Goal: Task Accomplishment & Management: Complete application form

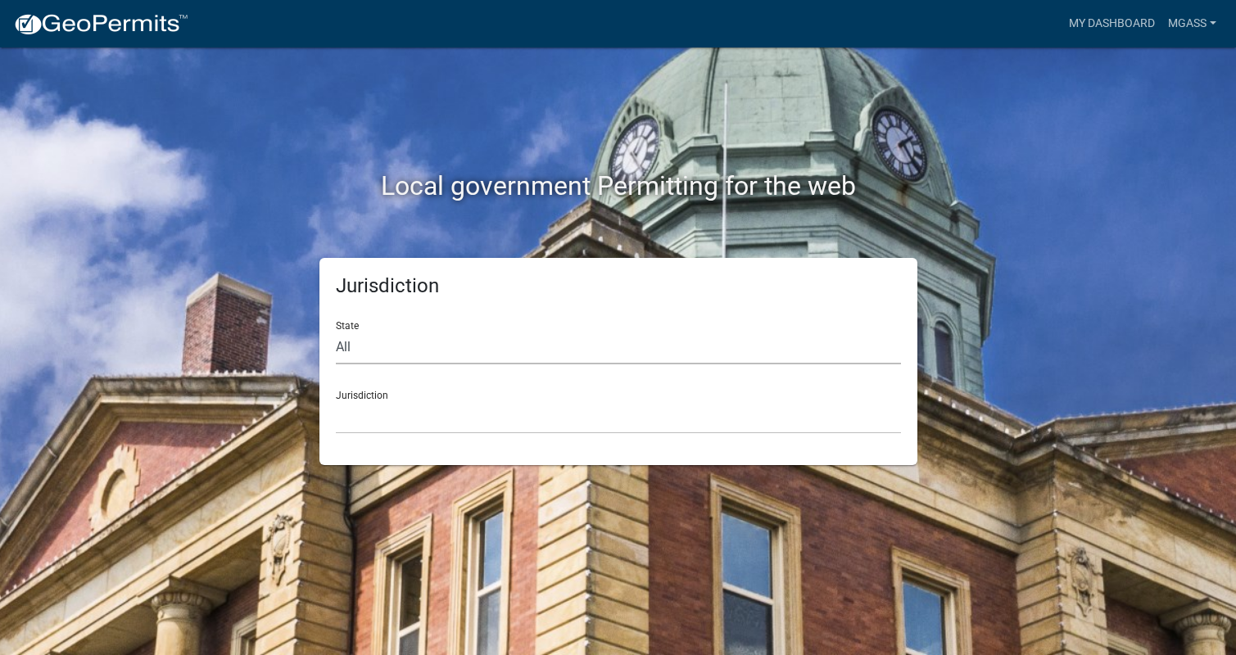
click at [355, 341] on select "All [US_STATE] [US_STATE] [US_STATE] [US_STATE] [US_STATE] [US_STATE] [US_STATE…" at bounding box center [618, 348] width 565 height 34
select select "[US_STATE]"
click at [336, 331] on select "All [US_STATE] [US_STATE] [US_STATE] [US_STATE] [US_STATE] [US_STATE] [US_STATE…" at bounding box center [618, 348] width 565 height 34
click at [356, 426] on select "[GEOGRAPHIC_DATA], [US_STATE] [GEOGRAPHIC_DATA], [US_STATE] [GEOGRAPHIC_DATA], …" at bounding box center [618, 417] width 565 height 34
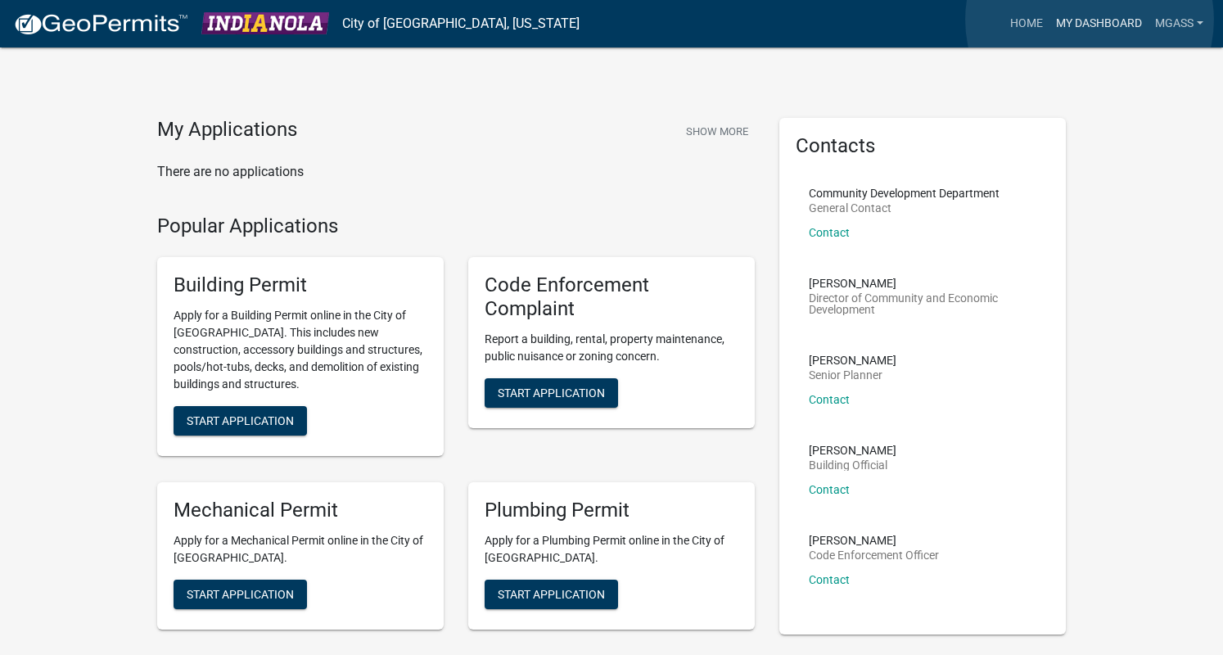
click at [1090, 20] on link "My Dashboard" at bounding box center [1099, 23] width 99 height 31
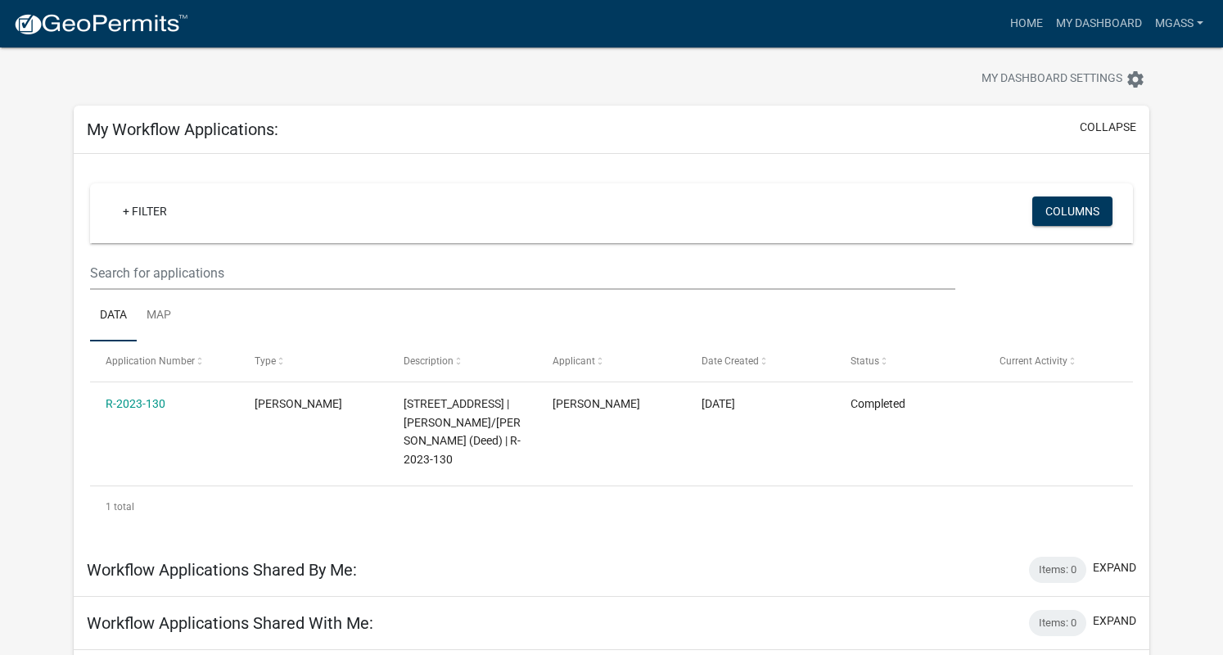
scroll to position [21, 0]
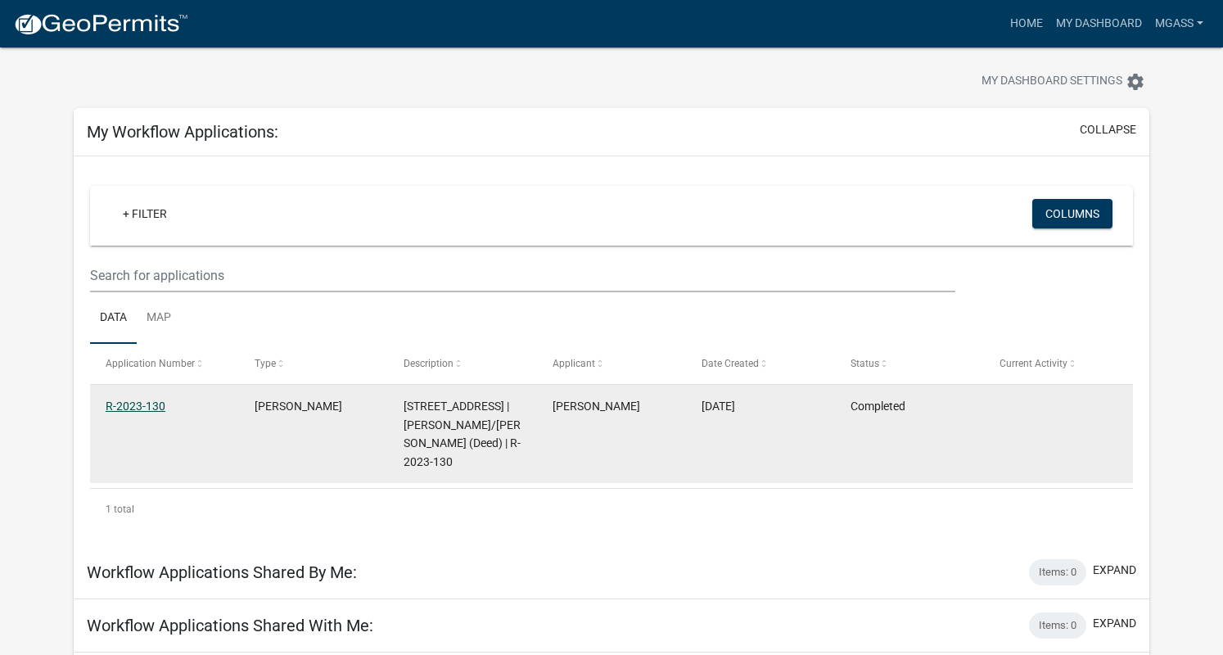
click at [132, 404] on link "R-2023-130" at bounding box center [136, 406] width 60 height 13
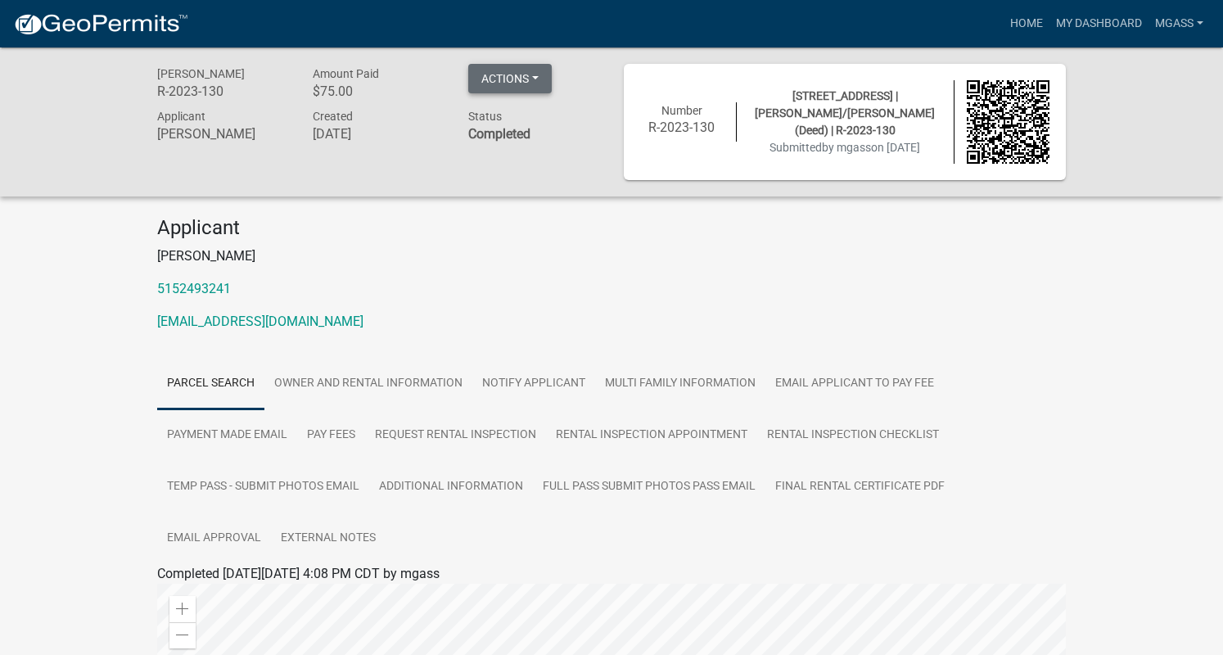
click at [537, 79] on button "Actions" at bounding box center [510, 78] width 84 height 29
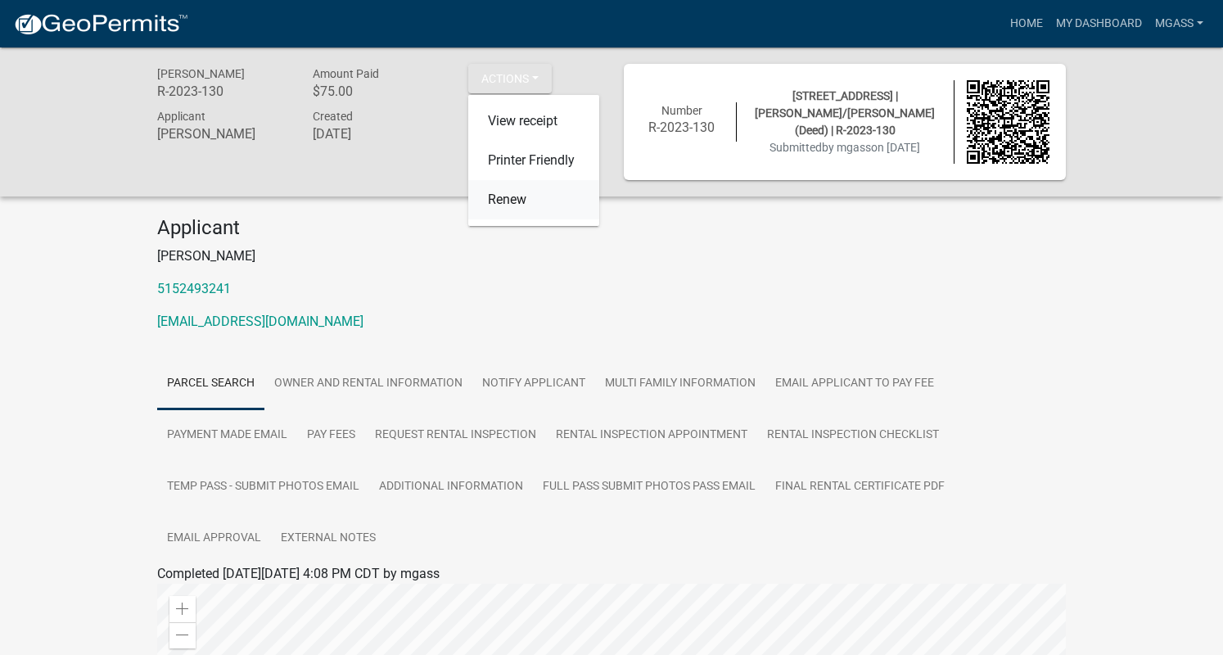
click at [503, 200] on link "Renew" at bounding box center [533, 199] width 131 height 39
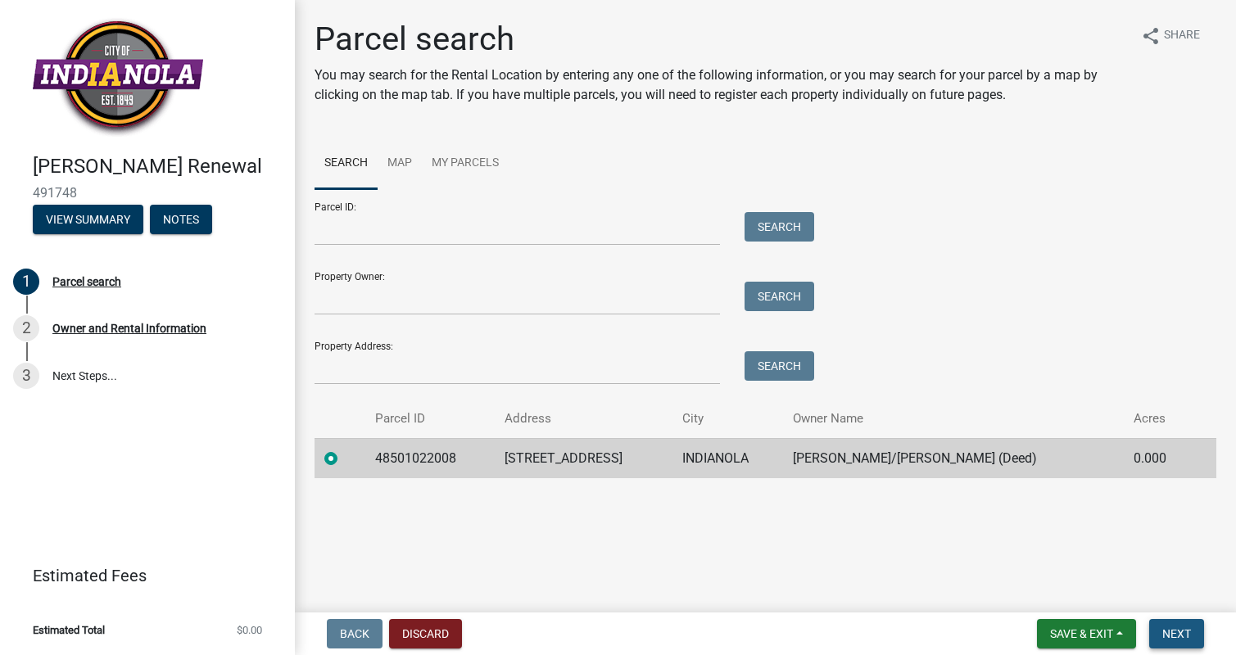
click at [1175, 631] on span "Next" at bounding box center [1176, 633] width 29 height 13
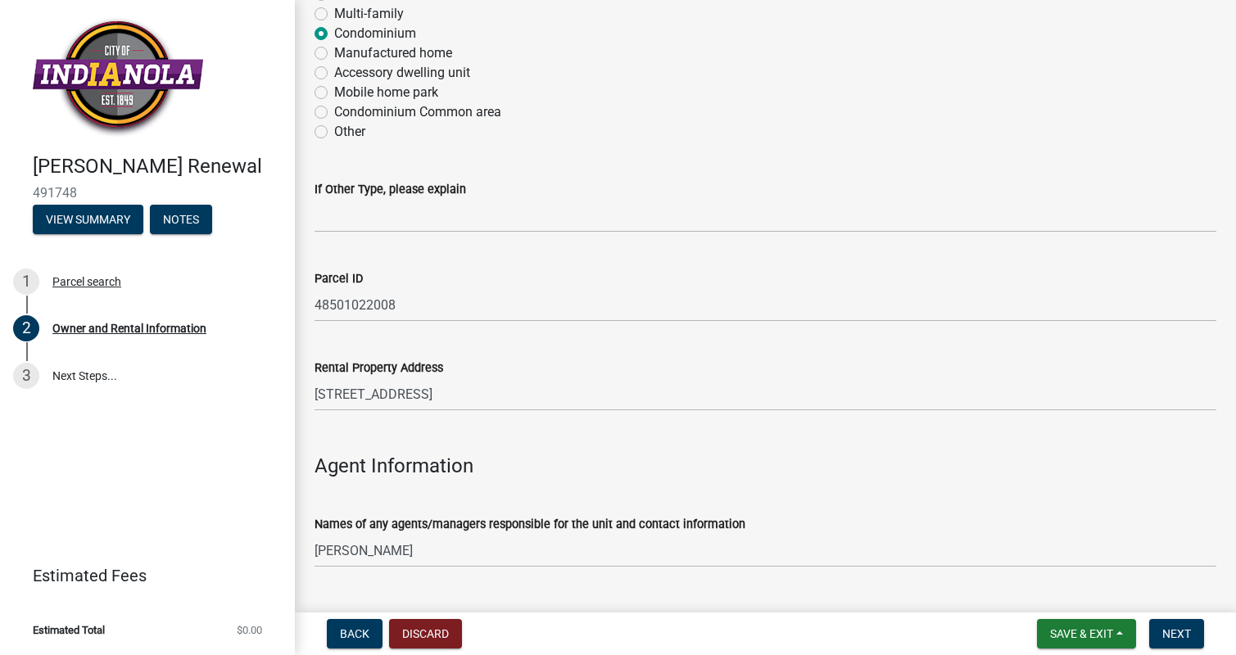
scroll to position [1434, 0]
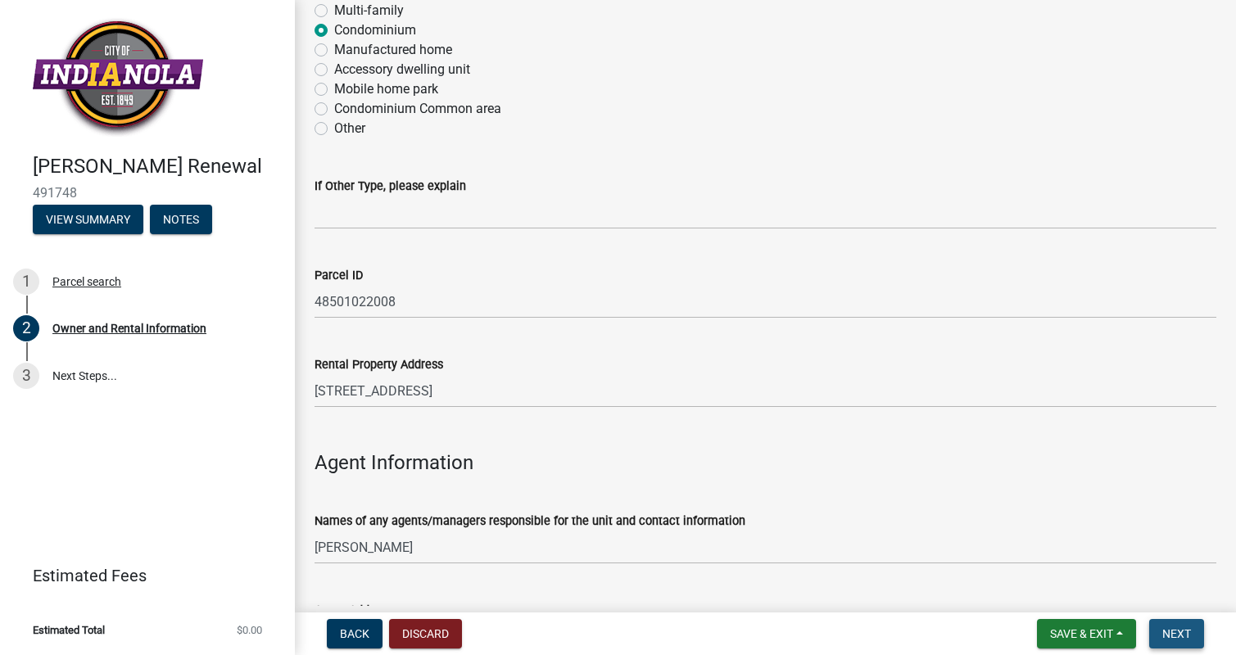
click at [1168, 639] on span "Next" at bounding box center [1176, 633] width 29 height 13
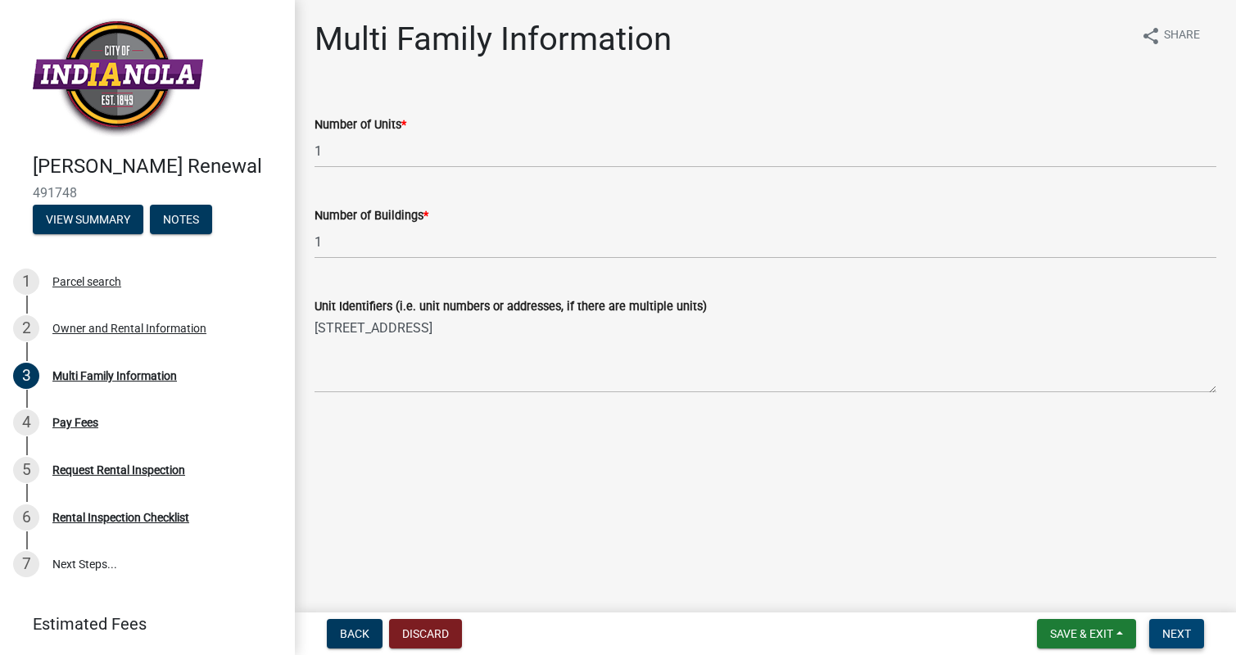
click at [1168, 631] on span "Next" at bounding box center [1176, 633] width 29 height 13
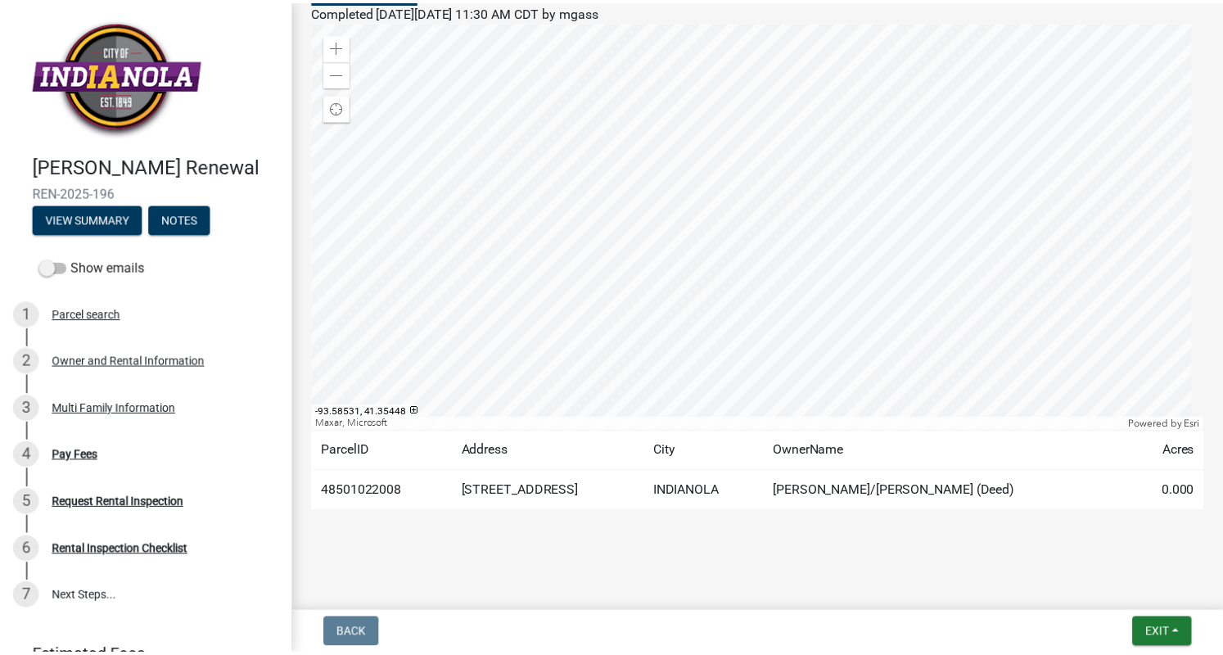
scroll to position [176, 0]
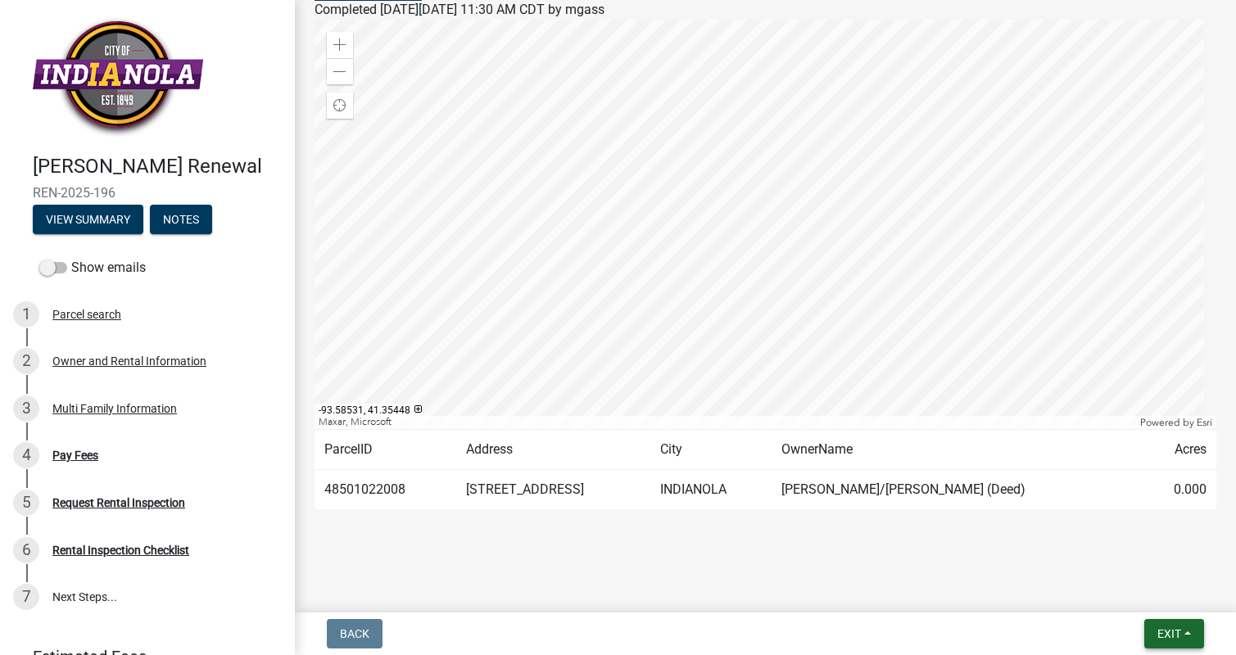
click at [1150, 639] on button "Exit" at bounding box center [1174, 633] width 60 height 29
click at [1132, 593] on button "Save & Exit" at bounding box center [1138, 591] width 131 height 39
